Goal: Task Accomplishment & Management: Complete application form

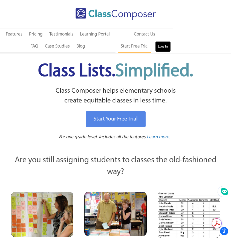
click at [160, 44] on link "Log In" at bounding box center [163, 46] width 16 height 11
click at [0, 0] on div "Menu Home Old Features Pricing Testimonials Learning Portal FAQ Case Studies Bl…" at bounding box center [115, 26] width 231 height 53
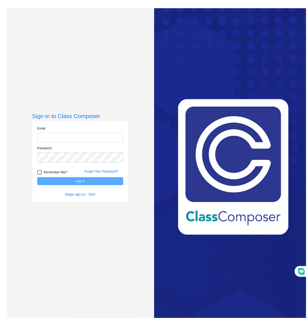
type input "[EMAIL_ADDRESS][DOMAIN_NAME]"
click at [70, 180] on button "Log In" at bounding box center [80, 181] width 86 height 8
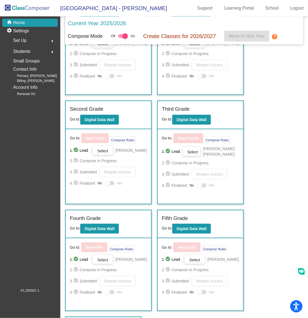
scroll to position [229, 0]
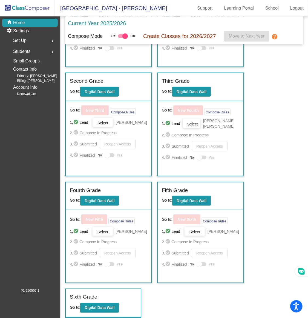
click at [170, 192] on label "Fifth Grade" at bounding box center [175, 190] width 26 height 8
click at [172, 196] on button "Digital Data Wall" at bounding box center [191, 201] width 39 height 10
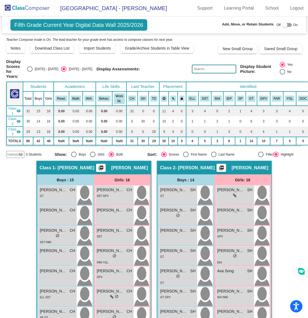
click at [16, 152] on span "Hallway" at bounding box center [13, 154] width 12 height 5
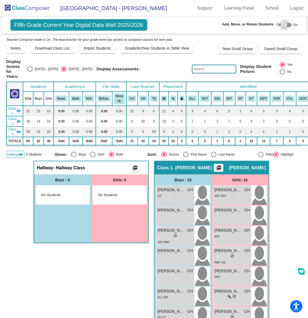
click at [286, 25] on div at bounding box center [287, 25] width 10 height 4
checkbox input "true"
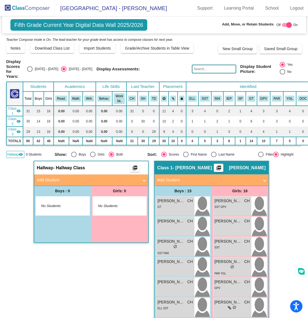
click at [98, 177] on mat-panel-title "Add Student" at bounding box center [88, 180] width 102 height 6
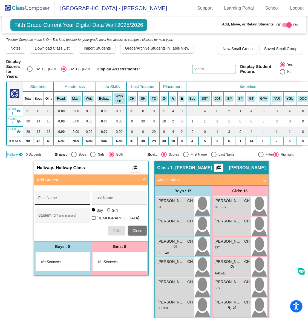
click at [62, 194] on div "First Name" at bounding box center [62, 199] width 49 height 11
type input "Aleks"
type input "Yedigaryan"
click at [113, 228] on button "Add" at bounding box center [117, 231] width 18 height 10
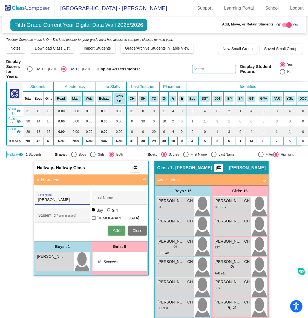
type input "[PERSON_NAME]"
type input "Yedigaryan"
click at [115, 226] on button "Add" at bounding box center [117, 231] width 18 height 10
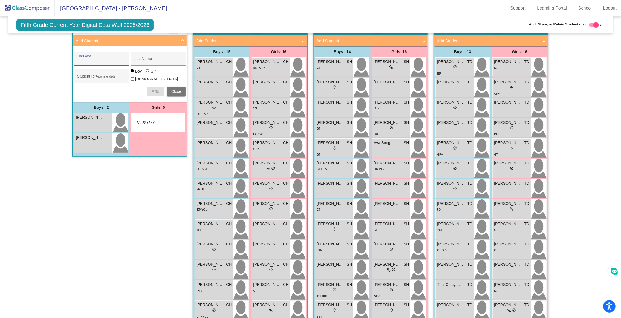
scroll to position [143, 0]
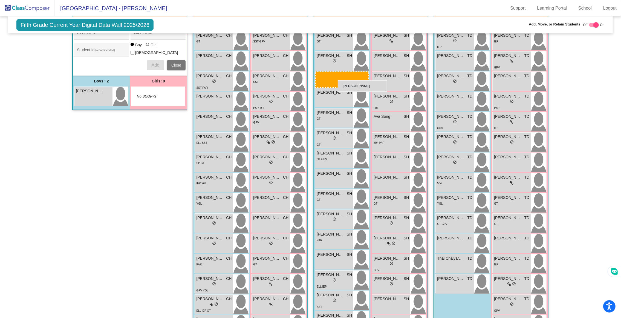
drag, startPoint x: 103, startPoint y: 97, endPoint x: 338, endPoint y: 81, distance: 235.0
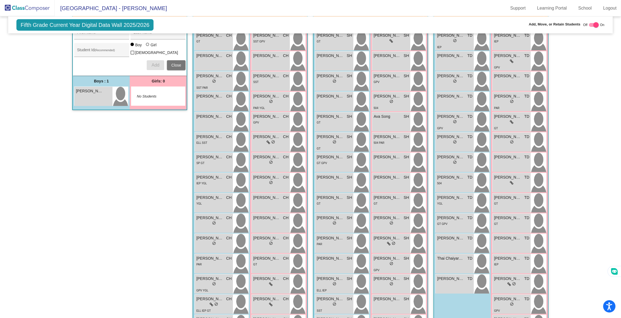
scroll to position [0, 0]
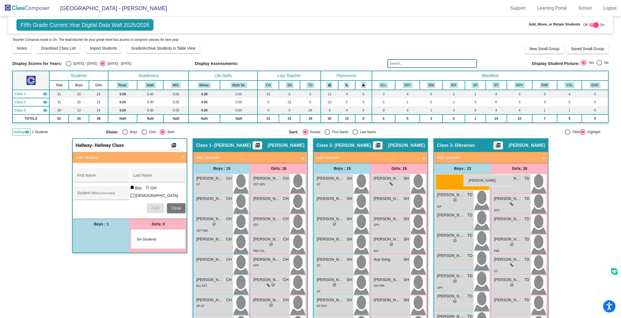
drag, startPoint x: 99, startPoint y: 241, endPoint x: 462, endPoint y: 175, distance: 368.6
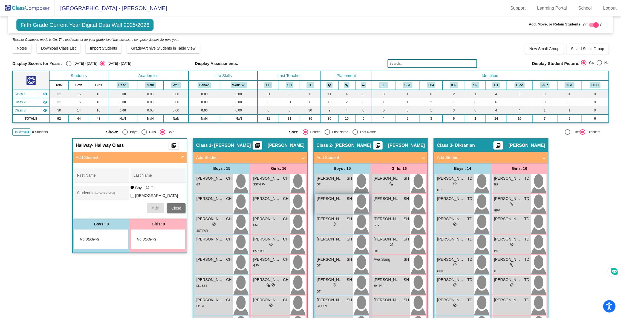
click at [308, 198] on span "[PERSON_NAME]" at bounding box center [330, 199] width 27 height 6
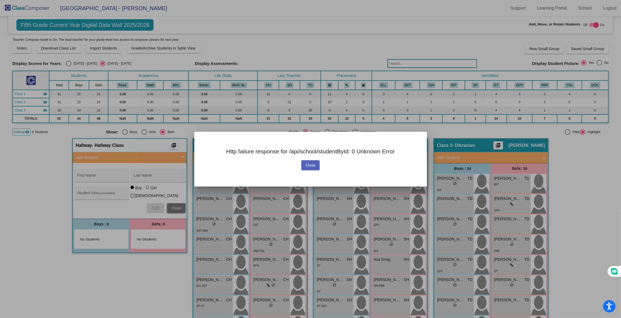
click at [308, 168] on button "Close" at bounding box center [310, 165] width 19 height 10
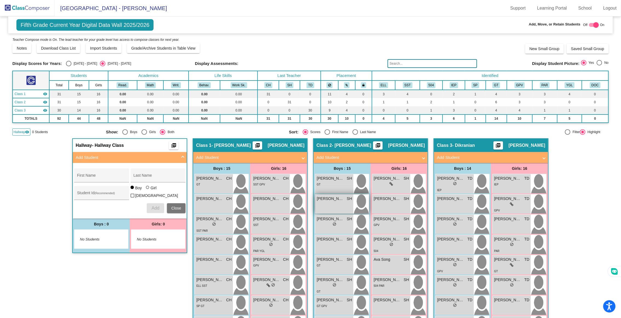
click at [308, 198] on span "[PERSON_NAME]" at bounding box center [330, 199] width 27 height 6
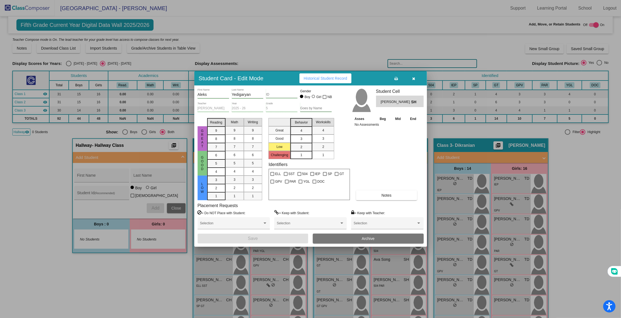
click at [308, 83] on div "Student Card - Edit Mode Historical Student Record" at bounding box center [310, 78] width 233 height 14
click at [308, 81] on button "button" at bounding box center [414, 78] width 18 height 10
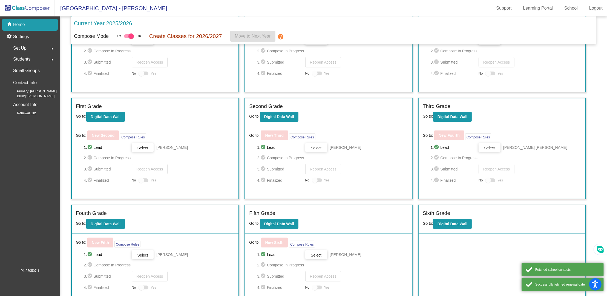
scroll to position [66, 0]
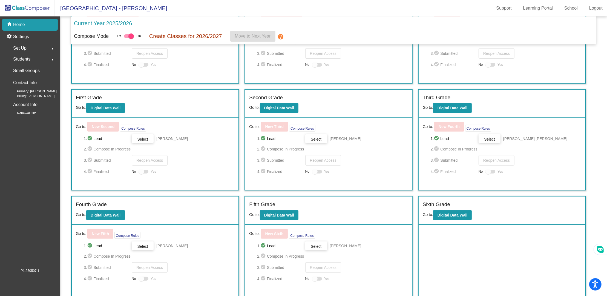
click at [458, 220] on div "Sixth Grade Go to: Digital Data Wall" at bounding box center [502, 210] width 167 height 28
click at [457, 214] on b "Digital Data Wall" at bounding box center [453, 215] width 30 height 4
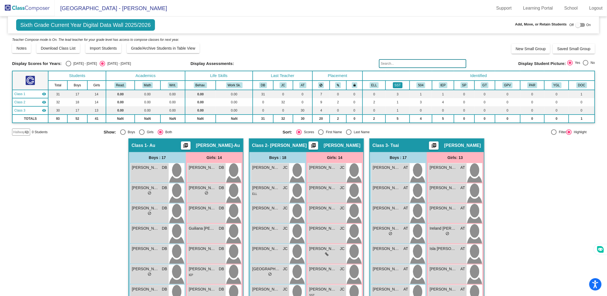
click at [396, 85] on button "SST" at bounding box center [398, 85] width 10 height 6
